Goal: Task Accomplishment & Management: Use online tool/utility

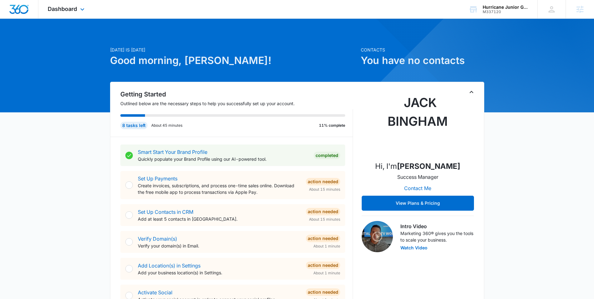
click at [63, 4] on div "Dashboard Apps Reputation Websites Forms CRM Email Social Shop Content Ads Inte…" at bounding box center [66, 9] width 57 height 18
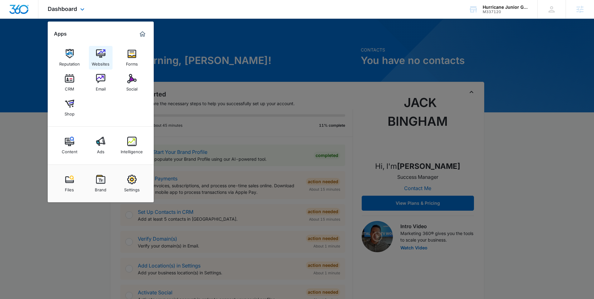
click at [99, 59] on div "Websites" at bounding box center [101, 62] width 18 height 8
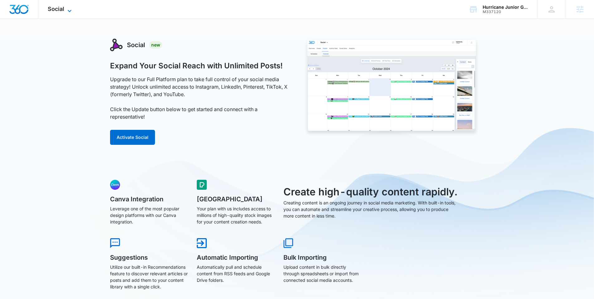
click at [52, 7] on span "Social" at bounding box center [56, 9] width 17 height 7
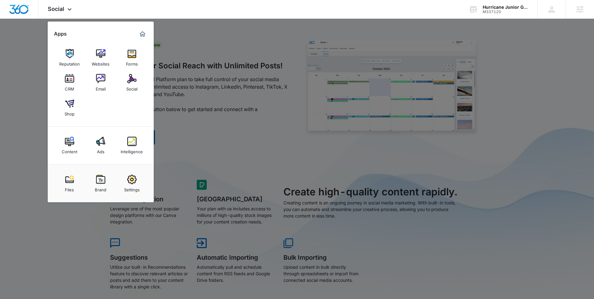
drag, startPoint x: 222, startPoint y: 99, endPoint x: 168, endPoint y: 128, distance: 60.8
click at [222, 99] on div at bounding box center [297, 149] width 594 height 299
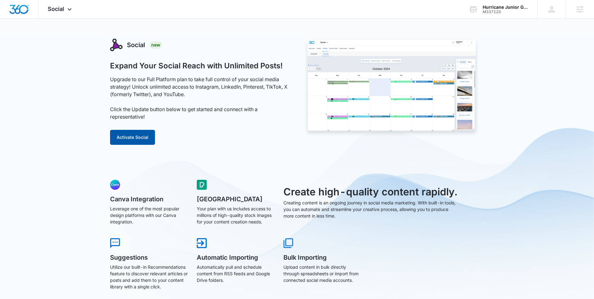
click at [133, 139] on button "Activate Social" at bounding box center [132, 137] width 45 height 15
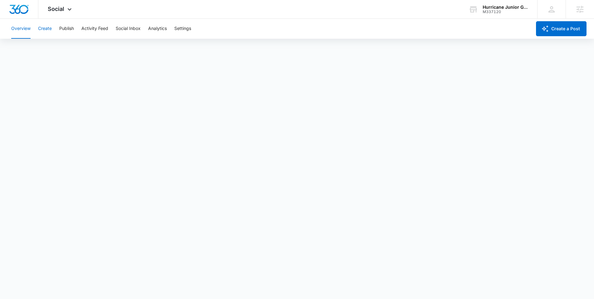
click at [47, 27] on button "Create" at bounding box center [45, 29] width 14 height 20
